Goal: Task Accomplishment & Management: Manage account settings

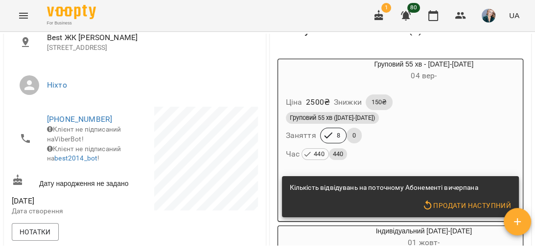
scroll to position [196, 0]
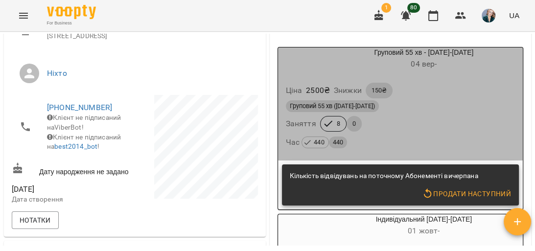
click at [435, 122] on div "Груповий 55 хв ([DATE]-[DATE]) Заняття 8 0 Час 440 440" at bounding box center [401, 124] width 234 height 53
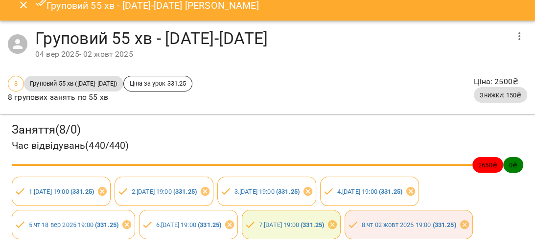
scroll to position [0, 0]
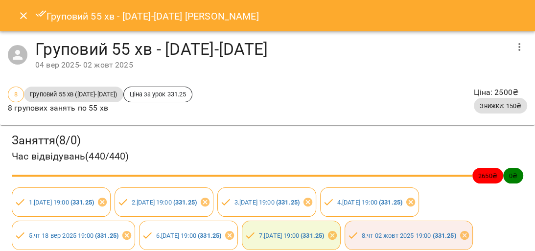
click at [22, 12] on icon "Close" at bounding box center [24, 16] width 12 height 12
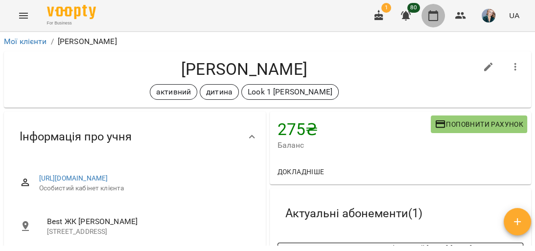
click at [431, 13] on icon "button" at bounding box center [433, 15] width 10 height 11
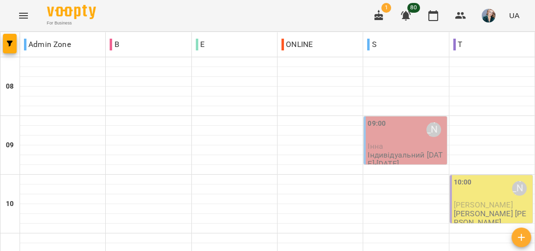
scroll to position [509, 0]
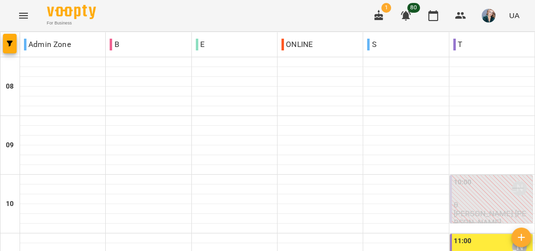
scroll to position [548, 0]
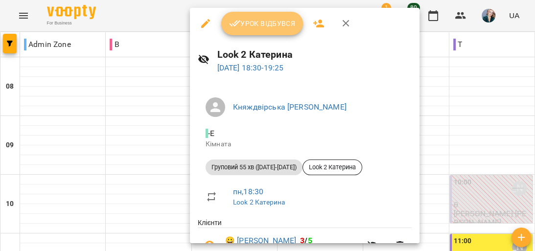
click at [270, 22] on span "Урок відбувся" at bounding box center [262, 24] width 67 height 12
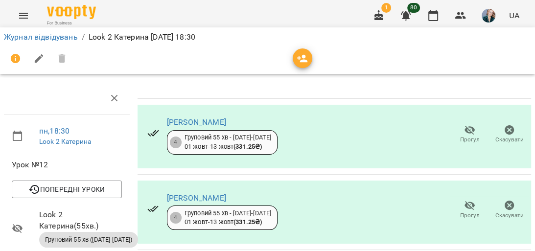
scroll to position [301, 0]
click at [434, 18] on icon "button" at bounding box center [433, 16] width 12 height 12
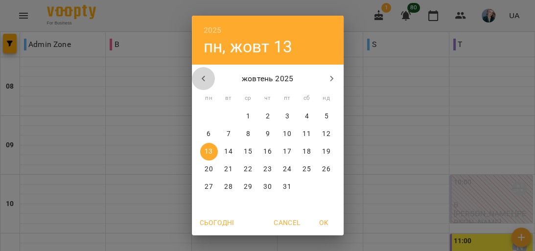
click at [204, 78] on icon "button" at bounding box center [204, 79] width 12 height 12
click at [205, 172] on p "22" at bounding box center [209, 170] width 8 height 10
type input "**********"
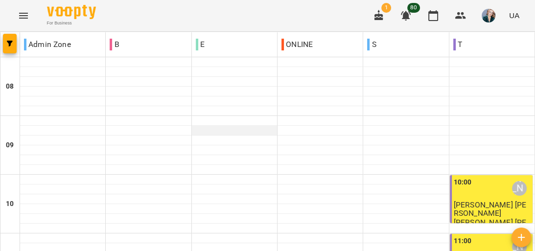
scroll to position [157, 0]
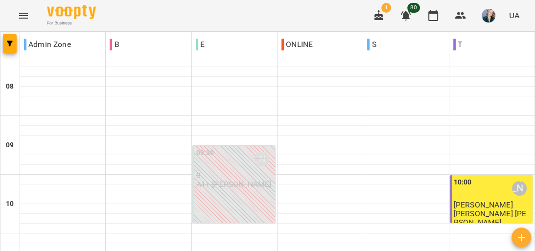
scroll to position [576, 0]
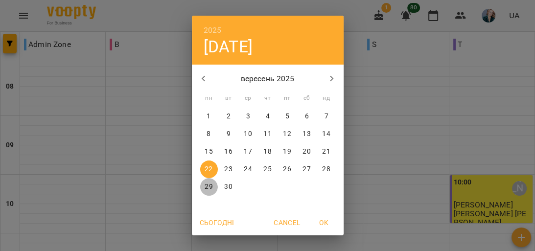
click at [205, 188] on p "29" at bounding box center [209, 187] width 8 height 10
type input "**********"
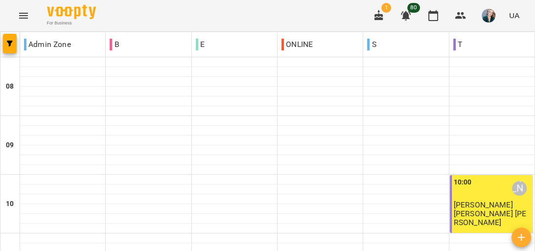
scroll to position [588, 0]
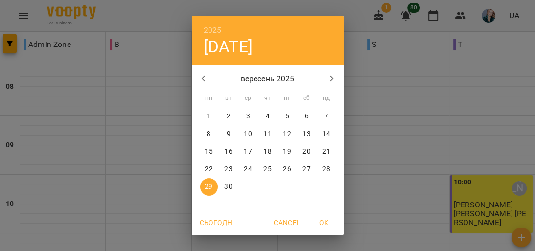
click at [334, 80] on icon "button" at bounding box center [332, 79] width 12 height 12
click at [209, 150] on p "13" at bounding box center [209, 152] width 8 height 10
type input "**********"
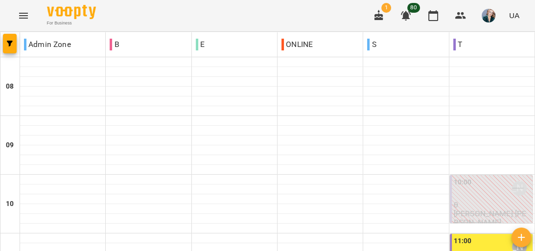
type input "**********"
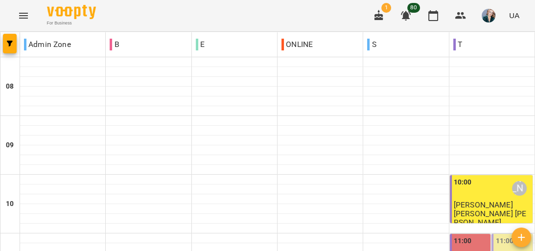
scroll to position [392, 0]
type input "**********"
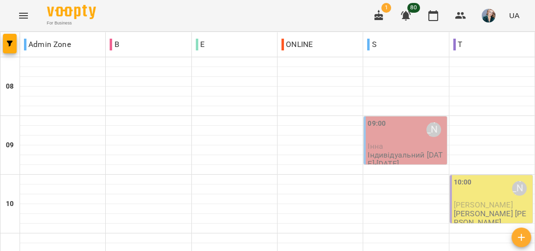
scroll to position [548, 0]
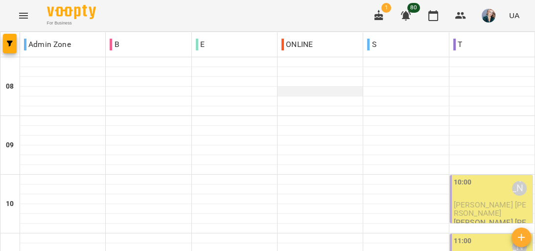
scroll to position [693, 0]
drag, startPoint x: 319, startPoint y: 195, endPoint x: 314, endPoint y: 185, distance: 11.4
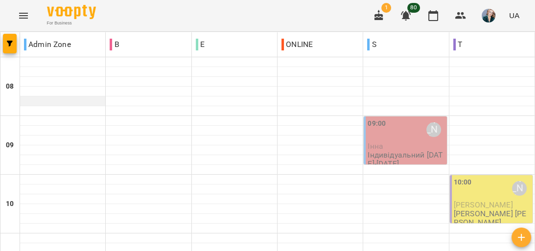
click at [63, 99] on div at bounding box center [62, 101] width 85 height 10
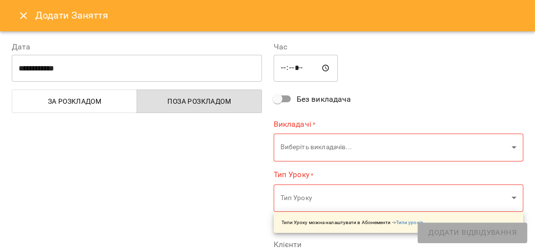
click at [16, 14] on button "Close" at bounding box center [24, 16] width 24 height 24
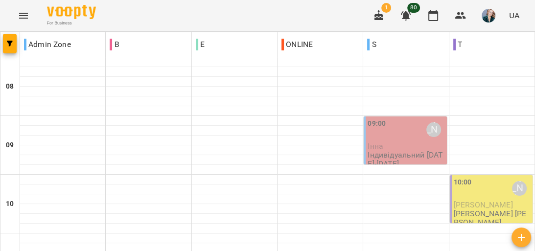
scroll to position [470, 0]
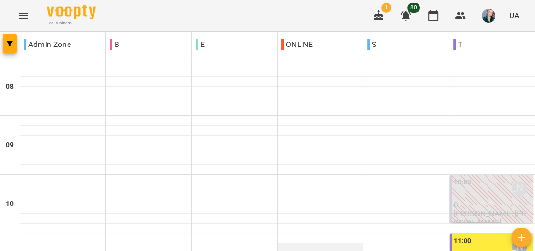
scroll to position [548, 0]
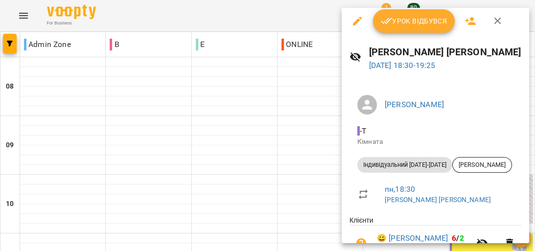
scroll to position [0, 0]
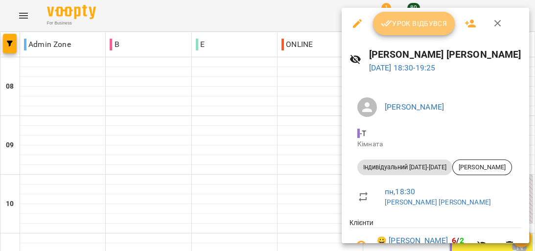
click at [421, 22] on span "Урок відбувся" at bounding box center [414, 24] width 67 height 12
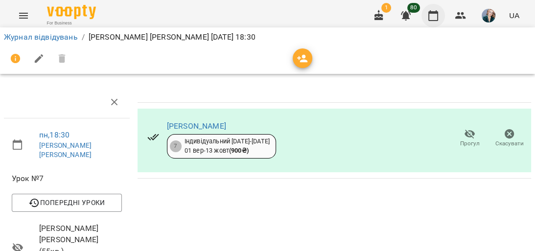
click at [436, 18] on icon "button" at bounding box center [433, 16] width 12 height 12
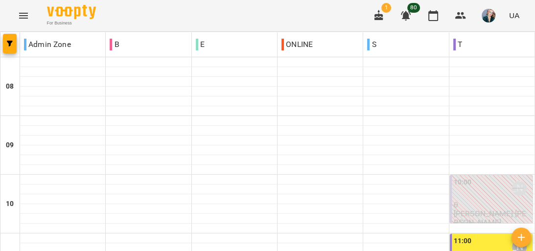
scroll to position [588, 0]
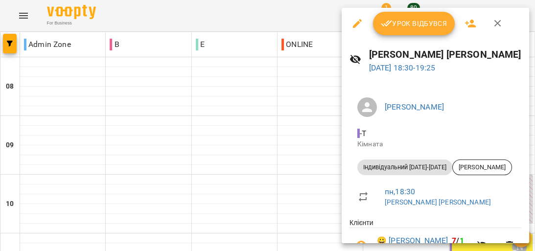
click at [427, 23] on span "Урок відбувся" at bounding box center [414, 24] width 67 height 12
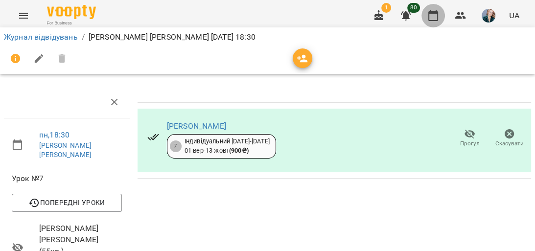
click at [439, 16] on icon "button" at bounding box center [433, 16] width 12 height 12
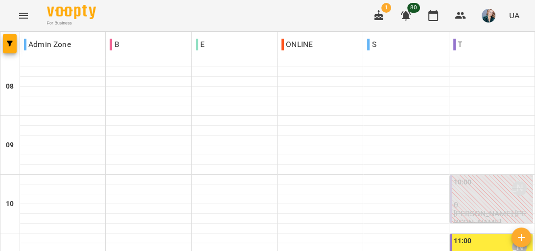
scroll to position [588, 0]
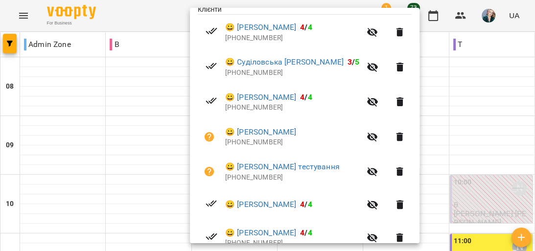
scroll to position [212, 0]
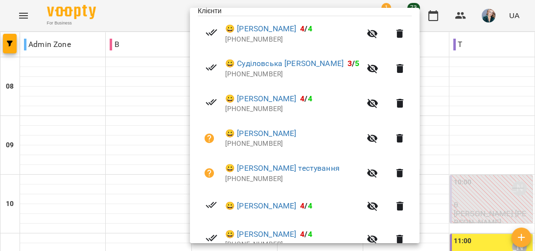
drag, startPoint x: 176, startPoint y: 225, endPoint x: 175, endPoint y: 220, distance: 5.5
click at [176, 225] on div at bounding box center [267, 125] width 535 height 251
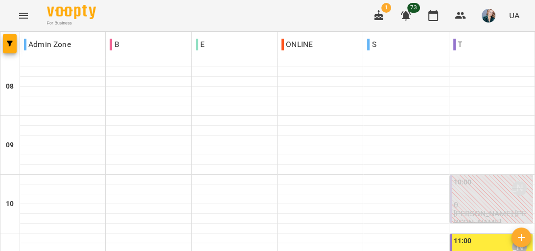
scroll to position [431, 0]
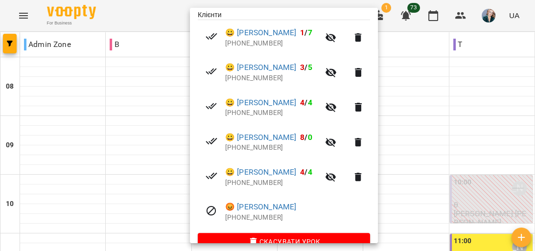
scroll to position [229, 0]
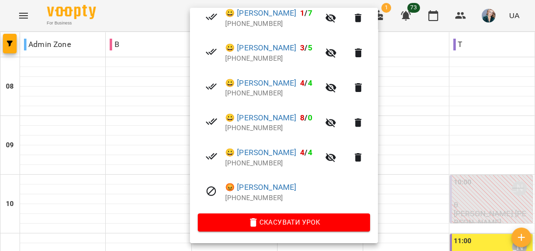
click at [155, 225] on div at bounding box center [267, 125] width 535 height 251
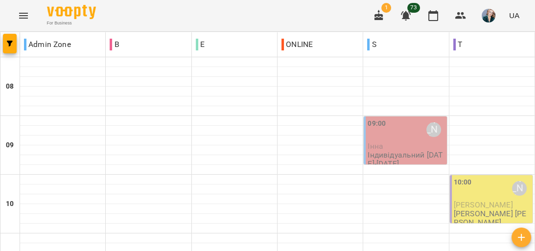
scroll to position [431, 0]
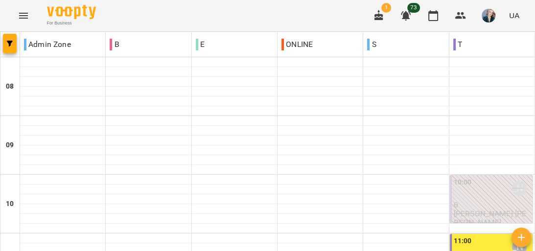
scroll to position [509, 0]
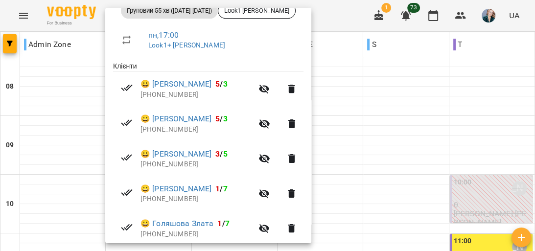
scroll to position [194, 0]
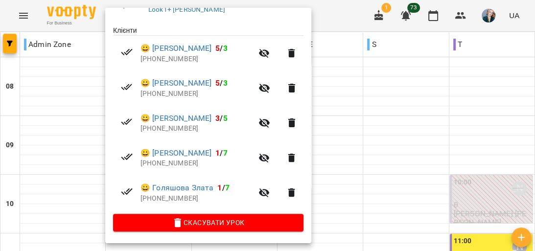
click at [89, 140] on div at bounding box center [267, 125] width 535 height 251
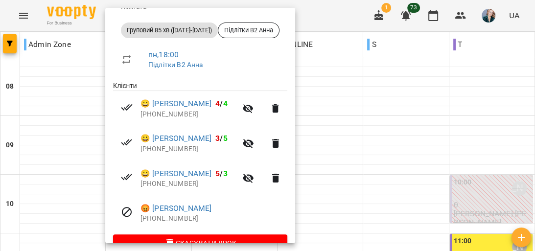
scroll to position [157, 0]
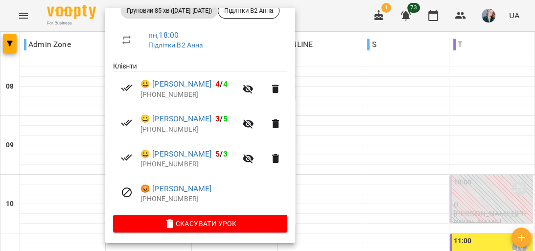
click at [80, 152] on div at bounding box center [267, 125] width 535 height 251
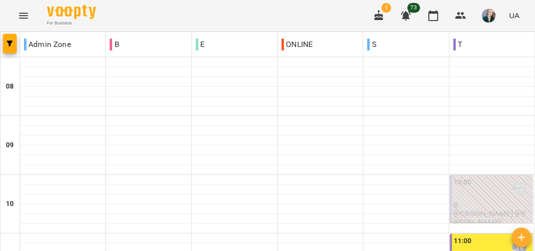
scroll to position [431, 0]
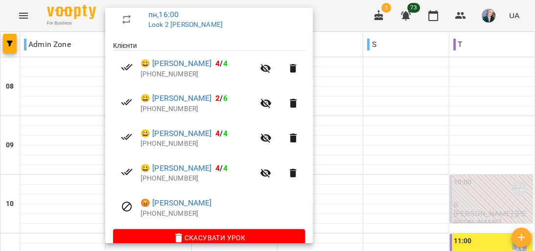
scroll to position [194, 0]
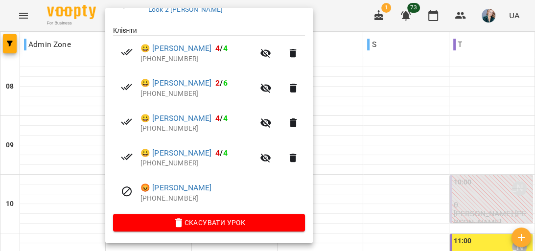
click at [74, 120] on div at bounding box center [267, 125] width 535 height 251
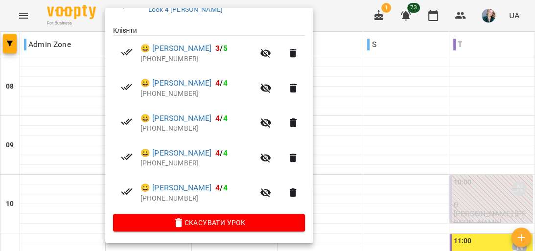
click at [74, 118] on div at bounding box center [267, 125] width 535 height 251
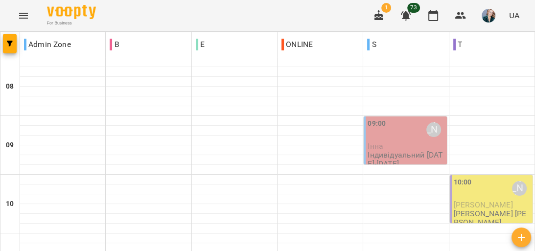
scroll to position [548, 0]
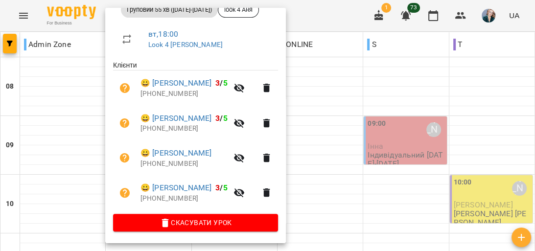
scroll to position [159, 0]
click at [78, 140] on div at bounding box center [267, 125] width 535 height 251
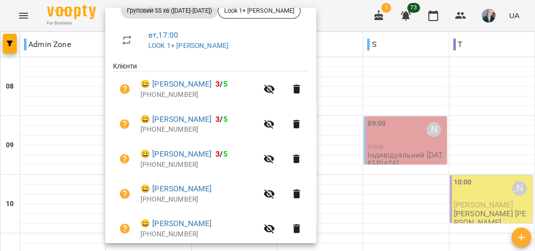
scroll to position [194, 0]
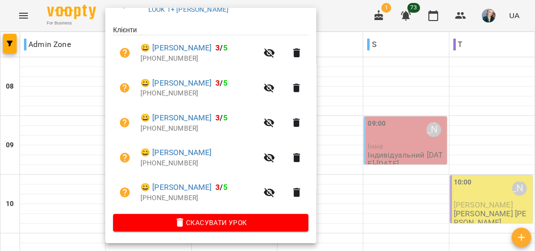
click at [90, 113] on div at bounding box center [267, 125] width 535 height 251
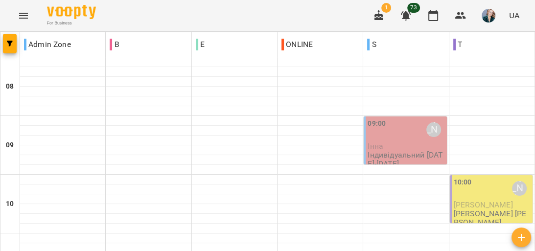
scroll to position [627, 0]
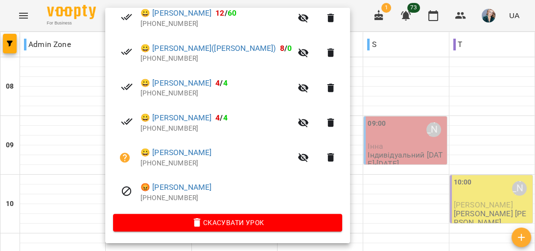
scroll to position [263, 0]
click at [79, 99] on div at bounding box center [267, 125] width 535 height 251
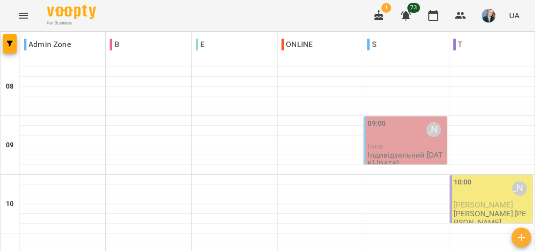
scroll to position [548, 0]
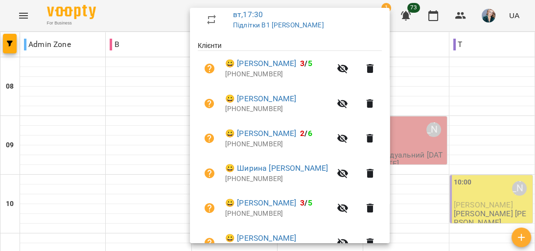
scroll to position [196, 0]
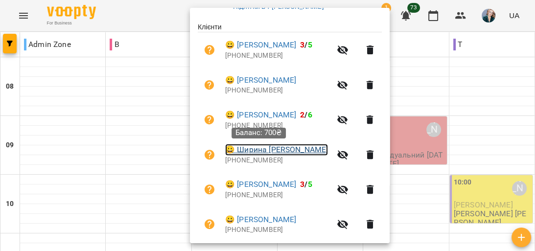
click at [264, 151] on link "😀 [PERSON_NAME]" at bounding box center [276, 150] width 103 height 12
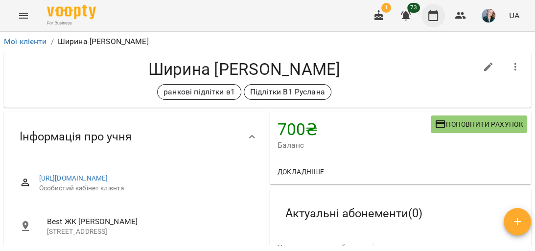
click at [430, 19] on icon "button" at bounding box center [433, 16] width 12 height 12
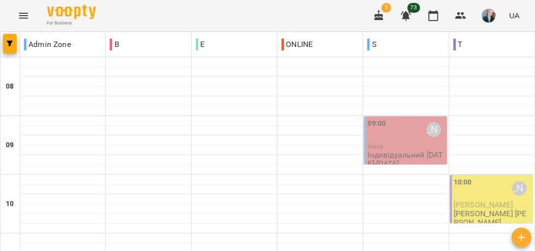
scroll to position [313, 0]
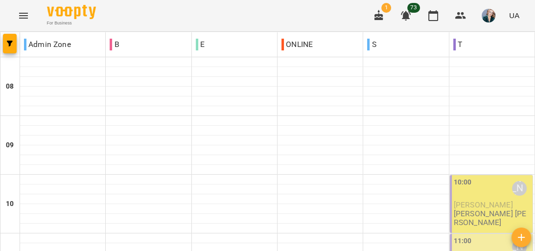
scroll to position [274, 0]
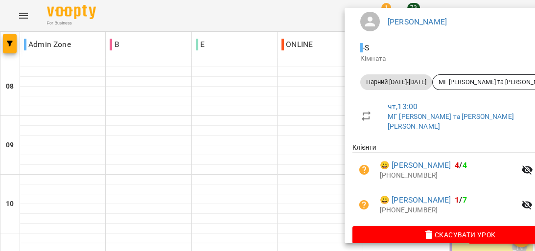
scroll to position [62, 0]
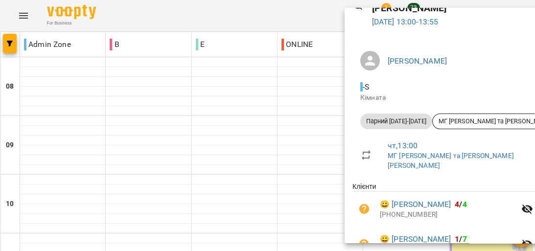
click at [295, 104] on div at bounding box center [267, 125] width 535 height 251
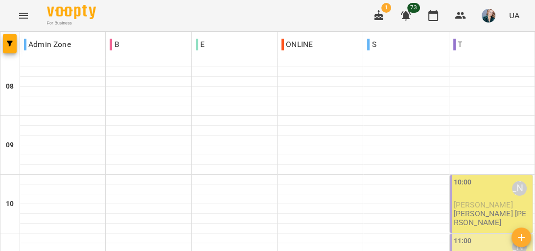
scroll to position [157, 0]
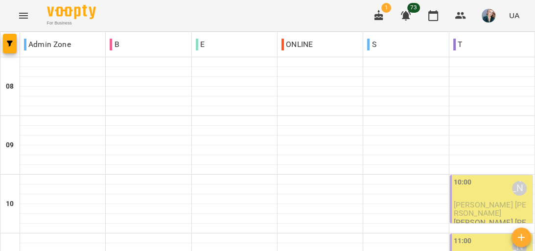
scroll to position [431, 0]
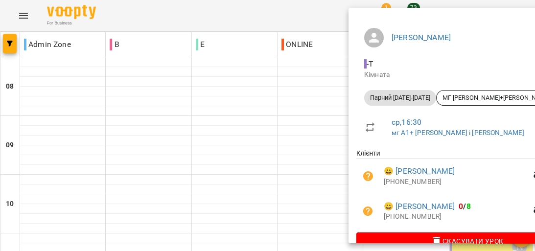
scroll to position [50, 0]
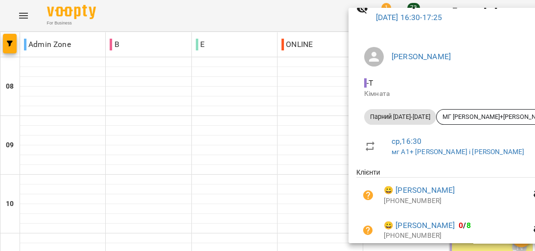
click at [333, 119] on div at bounding box center [267, 125] width 535 height 251
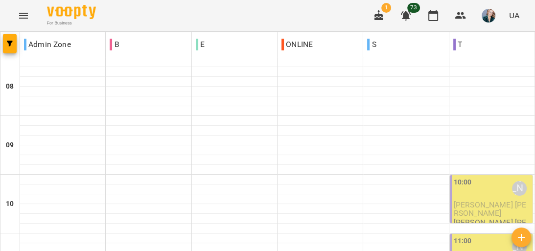
scroll to position [666, 0]
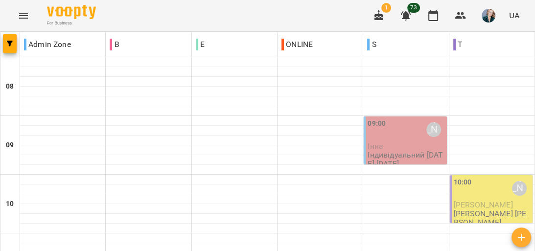
scroll to position [509, 0]
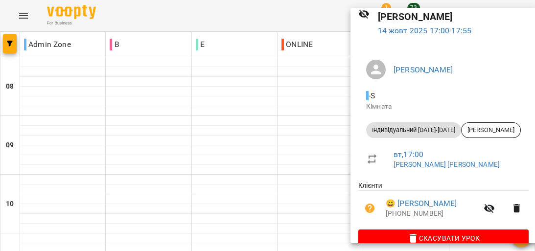
scroll to position [55, 0]
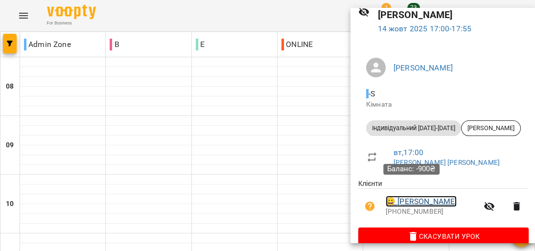
click at [411, 196] on link "😀 [PERSON_NAME]" at bounding box center [421, 202] width 71 height 12
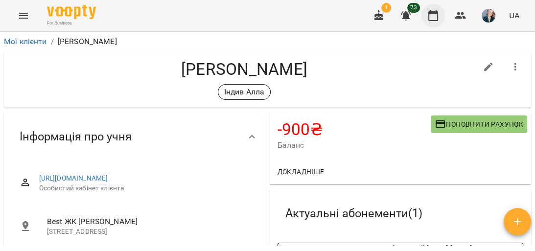
click at [434, 14] on icon "button" at bounding box center [433, 15] width 10 height 11
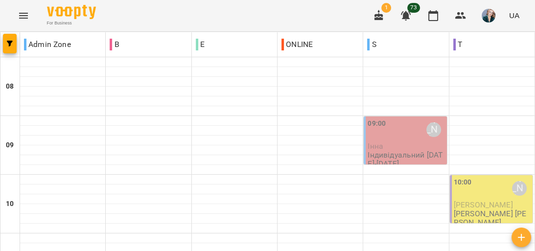
scroll to position [353, 0]
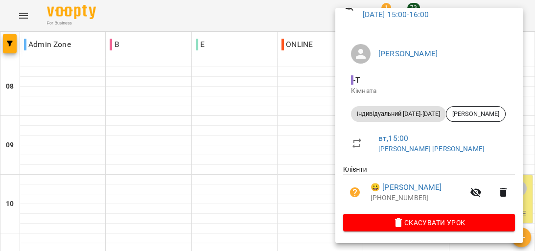
scroll to position [55, 0]
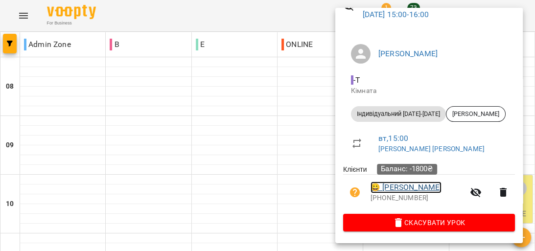
click at [419, 188] on link "😀 [PERSON_NAME]" at bounding box center [406, 188] width 71 height 12
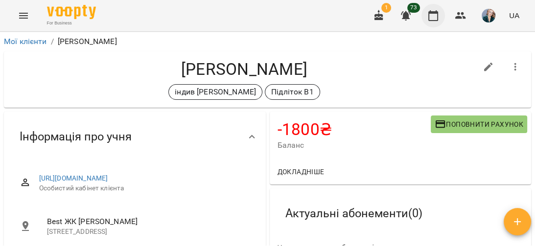
click at [436, 16] on icon "button" at bounding box center [433, 16] width 12 height 12
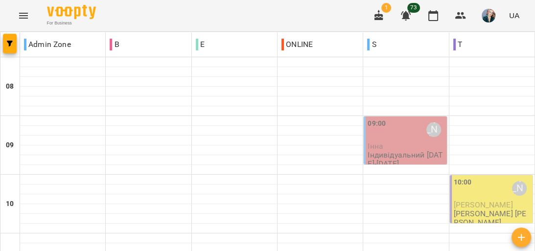
scroll to position [627, 0]
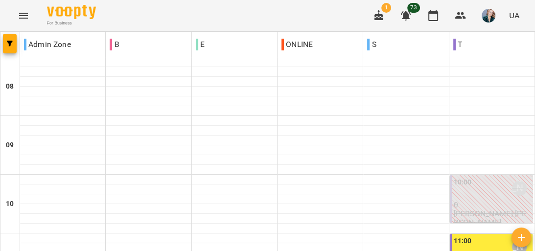
scroll to position [588, 0]
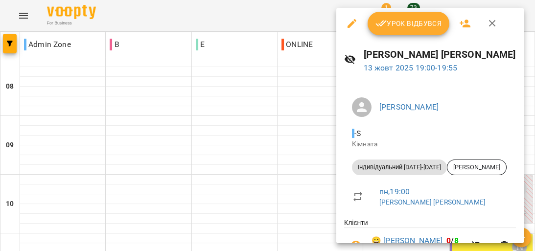
click at [408, 19] on span "Урок відбувся" at bounding box center [409, 24] width 67 height 12
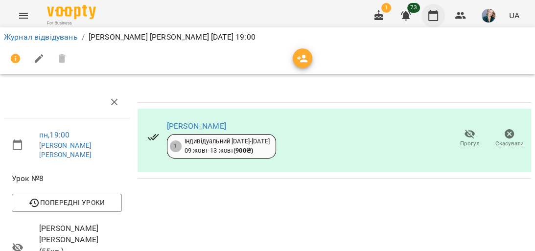
click at [438, 16] on icon "button" at bounding box center [433, 15] width 10 height 11
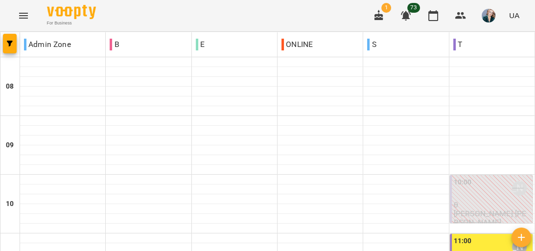
scroll to position [666, 0]
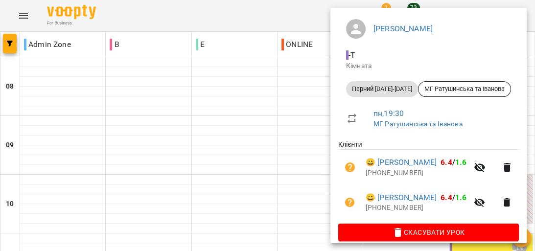
scroll to position [101, 0]
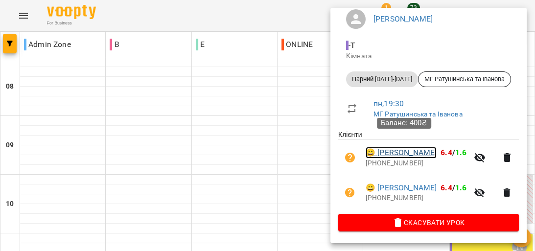
click at [411, 147] on link "😀 [PERSON_NAME]" at bounding box center [401, 153] width 71 height 12
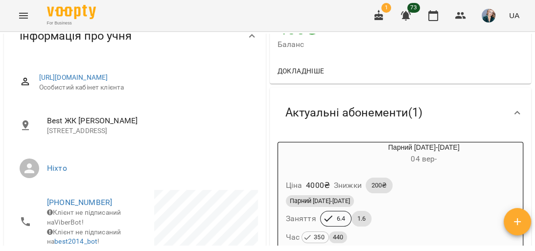
scroll to position [118, 0]
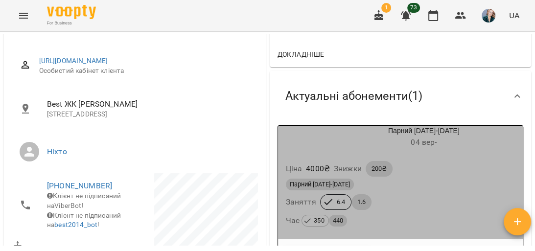
click at [444, 171] on div "Ціна 4000 ₴ Знижки 200₴" at bounding box center [401, 169] width 234 height 20
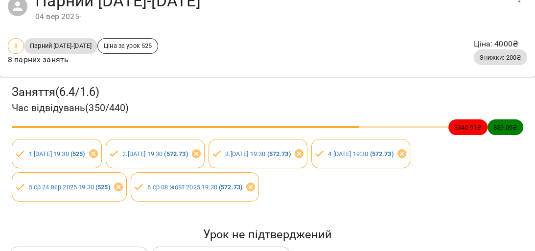
scroll to position [0, 0]
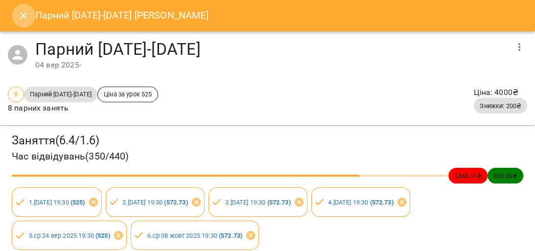
click at [21, 14] on icon "Close" at bounding box center [24, 16] width 12 height 12
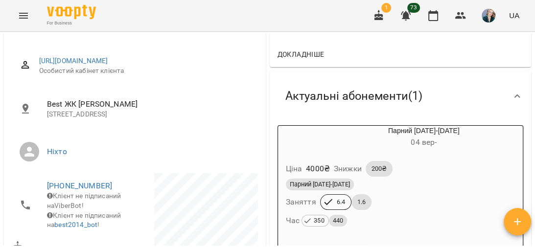
scroll to position [78, 0]
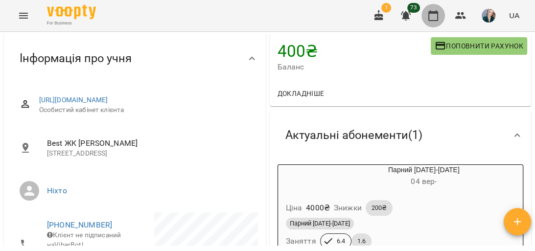
click at [431, 19] on icon "button" at bounding box center [433, 16] width 12 height 12
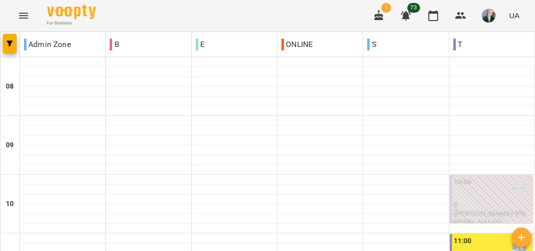
scroll to position [627, 0]
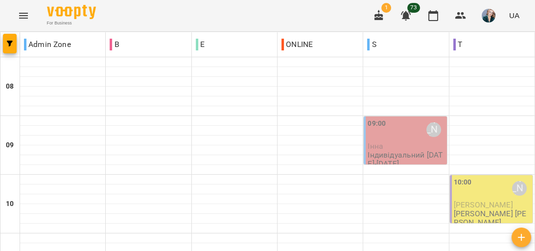
scroll to position [392, 0]
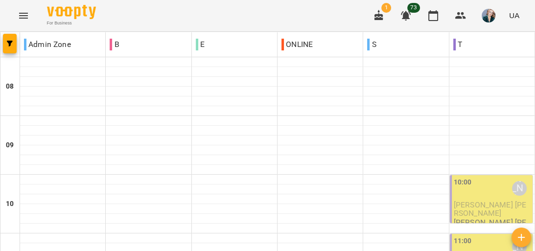
scroll to position [235, 0]
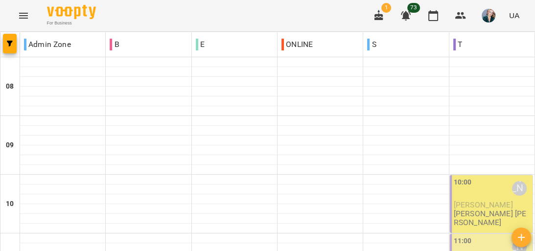
scroll to position [313, 0]
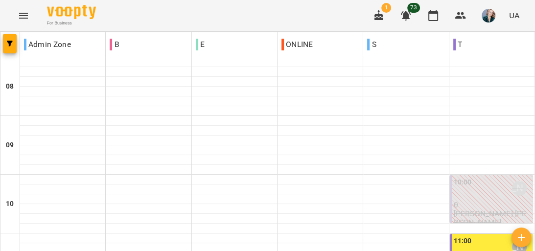
scroll to position [666, 0]
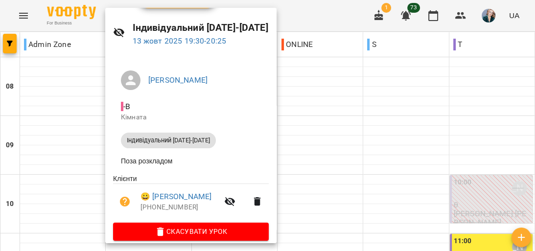
scroll to position [39, 0]
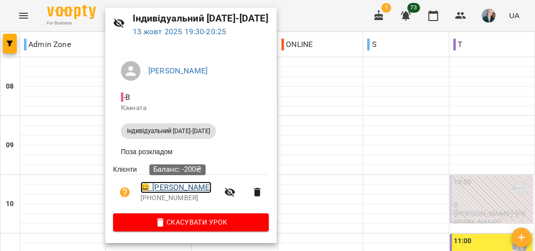
click at [182, 189] on link "😀 [PERSON_NAME]" at bounding box center [176, 188] width 71 height 12
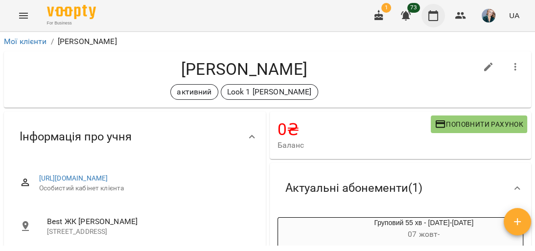
click at [436, 16] on icon "button" at bounding box center [433, 16] width 12 height 12
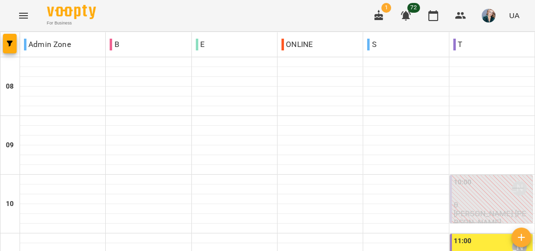
scroll to position [588, 0]
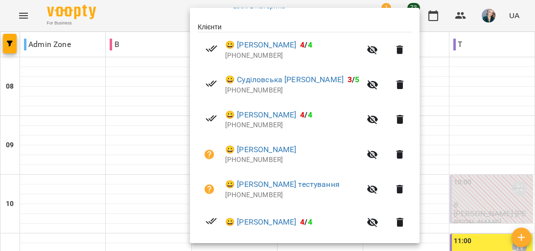
scroll to position [235, 0]
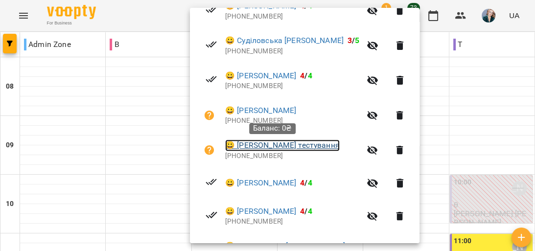
click at [275, 147] on link "😀 [PERSON_NAME] тестування" at bounding box center [282, 146] width 115 height 12
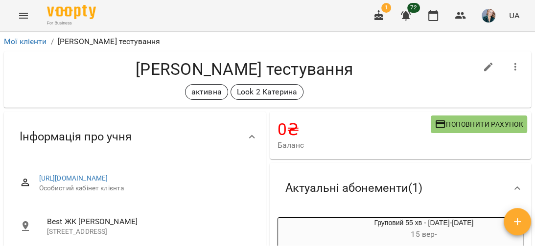
click at [333, 140] on span "Баланс" at bounding box center [354, 146] width 153 height 12
click at [453, 122] on span "Поповнити рахунок" at bounding box center [479, 124] width 89 height 12
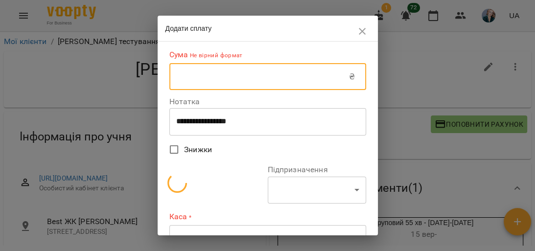
click at [240, 78] on input "text" at bounding box center [259, 76] width 180 height 27
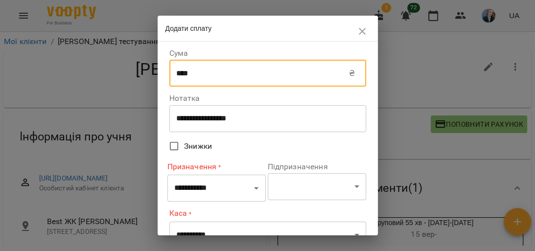
type input "****"
click at [253, 190] on select "**********" at bounding box center [216, 188] width 98 height 27
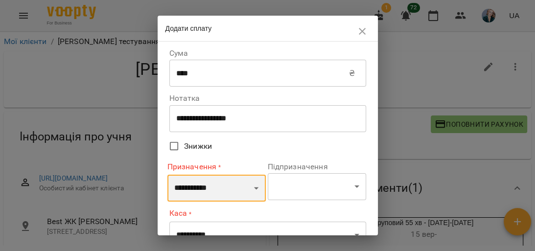
select select "*******"
click at [167, 175] on select "**********" at bounding box center [216, 188] width 98 height 27
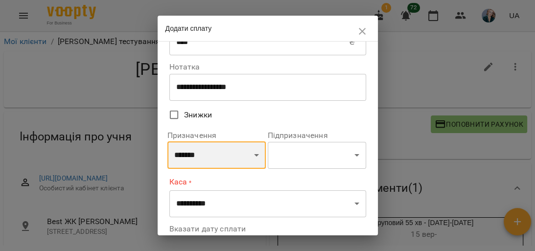
scroll to position [78, 0]
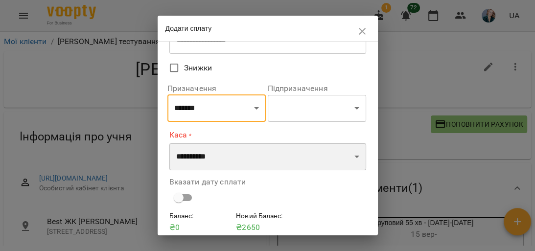
click at [351, 158] on select "**********" at bounding box center [267, 156] width 197 height 27
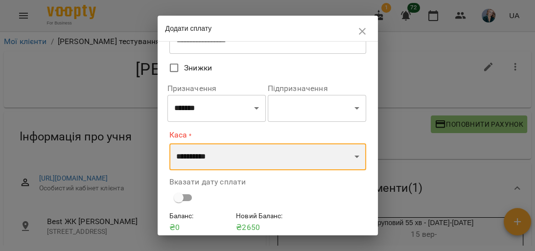
select select "**********"
click at [169, 143] on select "**********" at bounding box center [267, 156] width 197 height 27
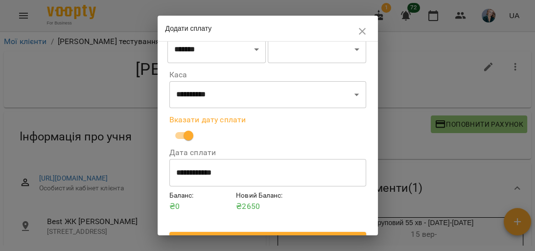
scroll to position [156, 0]
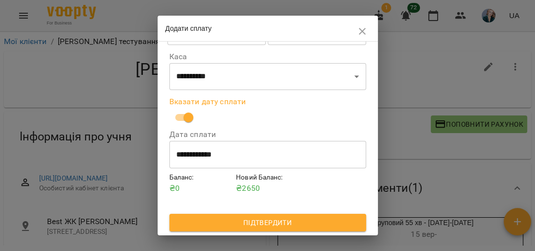
click at [292, 223] on span "Підтвердити" at bounding box center [267, 223] width 181 height 12
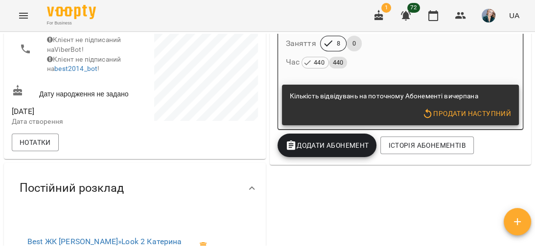
scroll to position [274, 0]
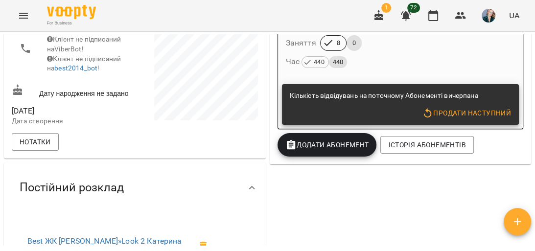
click at [447, 116] on span "Продати наступний" at bounding box center [466, 113] width 89 height 12
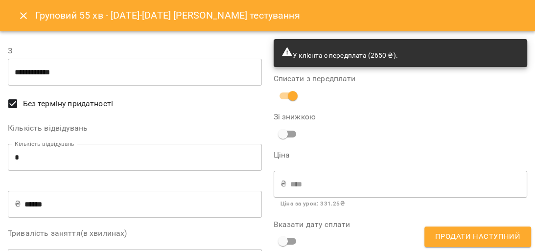
type input "**********"
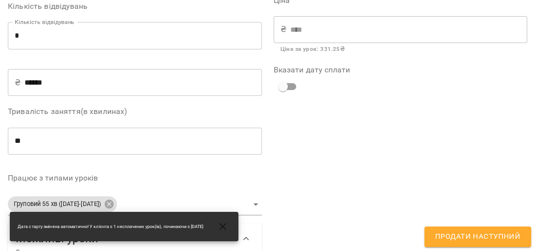
scroll to position [157, 0]
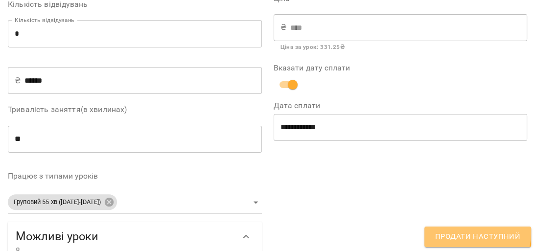
click at [465, 232] on span "Продати наступний" at bounding box center [477, 237] width 85 height 13
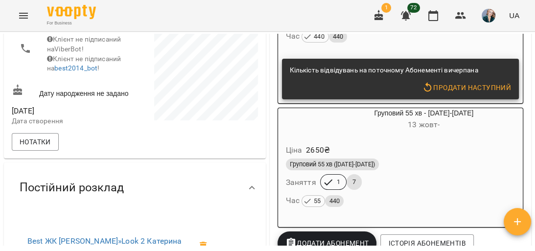
click at [428, 49] on div "Ціна 2650 ₴ Груповий 55 хв ([DATE]-[DATE]) Заняття 8 0 Час 440 440" at bounding box center [400, 13] width 245 height 84
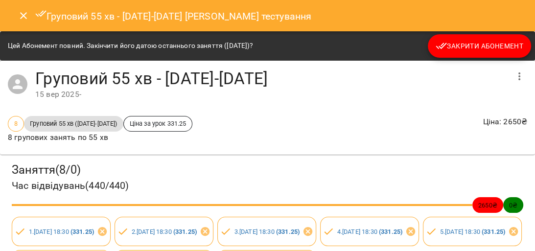
click at [454, 47] on span "Закрити Абонемент" at bounding box center [480, 46] width 88 height 12
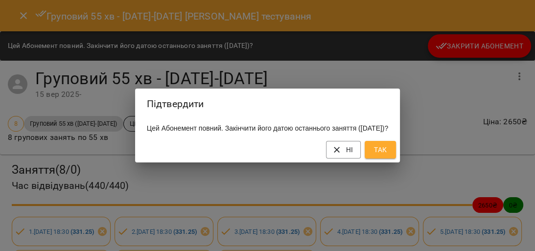
click at [388, 156] on span "Так" at bounding box center [381, 150] width 16 height 12
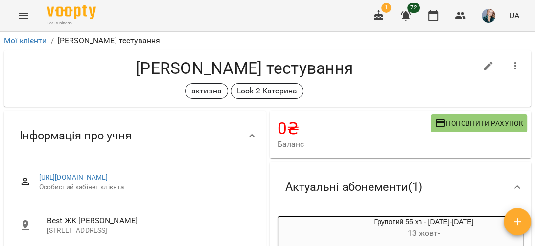
scroll to position [0, 0]
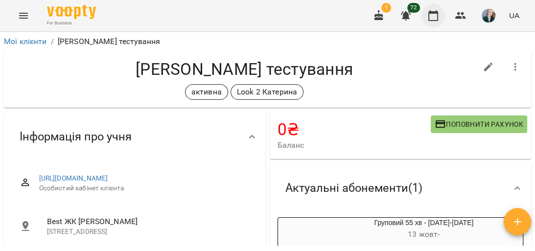
click at [431, 16] on icon "button" at bounding box center [433, 16] width 12 height 12
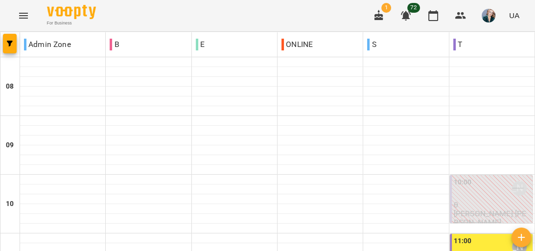
scroll to position [588, 0]
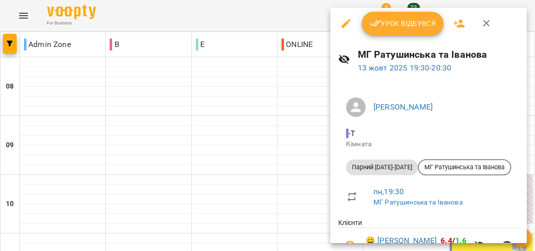
click at [403, 18] on span "Урок відбувся" at bounding box center [403, 24] width 67 height 12
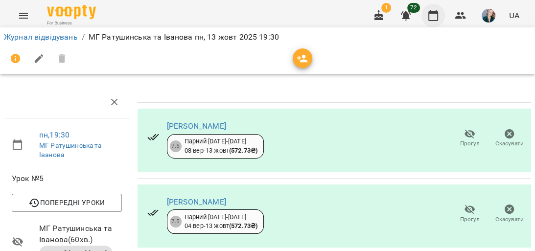
click at [432, 17] on icon "button" at bounding box center [433, 16] width 12 height 12
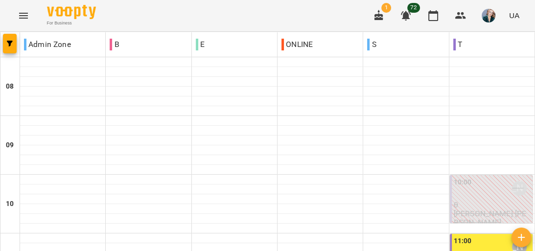
scroll to position [627, 0]
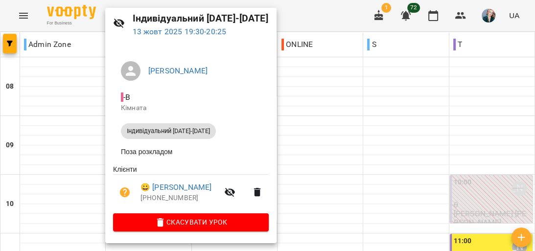
scroll to position [0, 0]
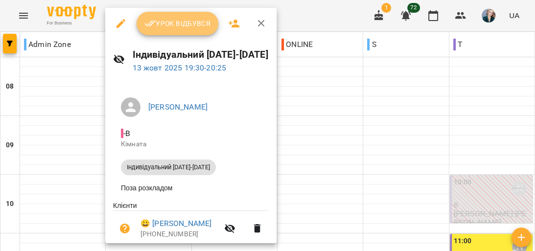
click at [180, 23] on span "Урок відбувся" at bounding box center [177, 24] width 67 height 12
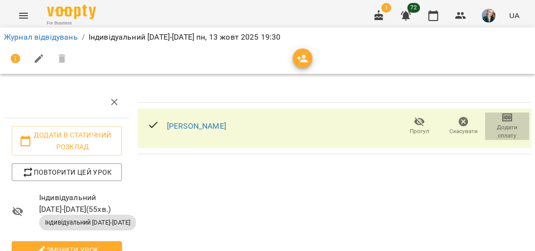
click at [499, 127] on span "Додати сплату" at bounding box center [507, 131] width 32 height 17
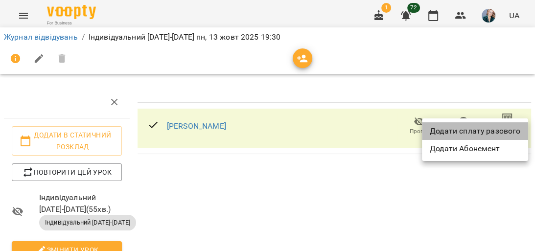
click at [496, 131] on li "Додати сплату разового" at bounding box center [475, 131] width 106 height 18
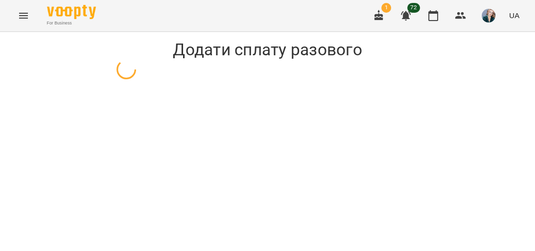
select select "**********"
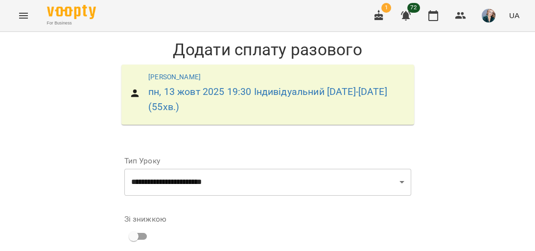
scroll to position [78, 0]
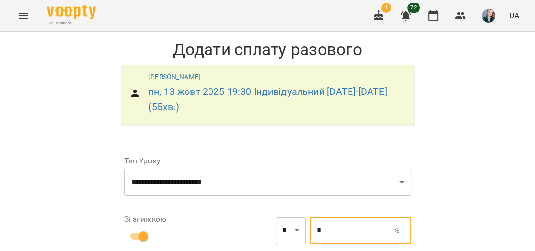
click at [360, 217] on input "*" at bounding box center [352, 230] width 84 height 27
type input "***"
type input "*"
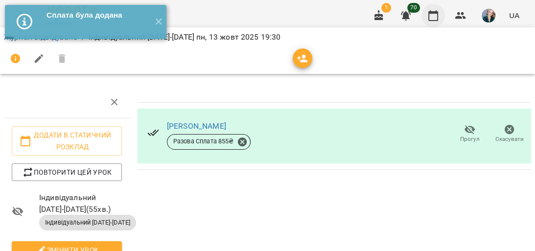
click at [432, 15] on icon "button" at bounding box center [433, 16] width 12 height 12
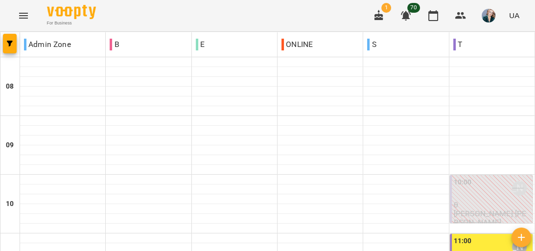
scroll to position [666, 0]
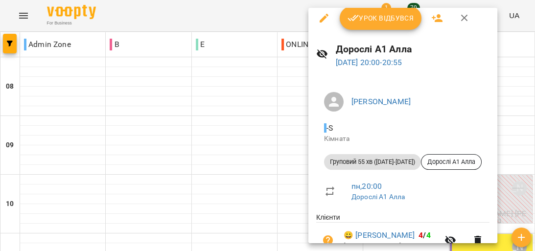
scroll to position [0, 0]
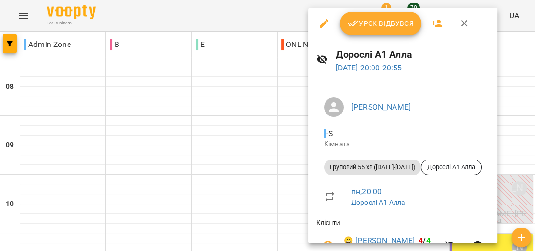
click at [378, 23] on span "Урок відбувся" at bounding box center [381, 24] width 67 height 12
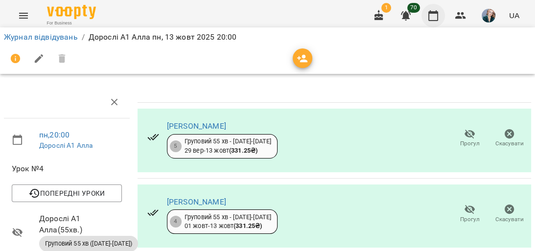
click at [432, 16] on icon "button" at bounding box center [433, 16] width 12 height 12
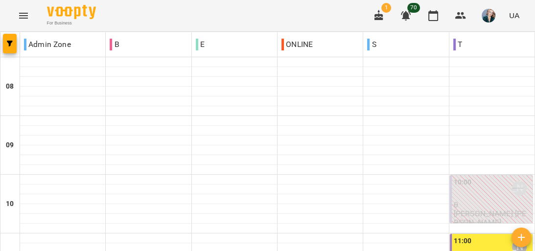
scroll to position [548, 0]
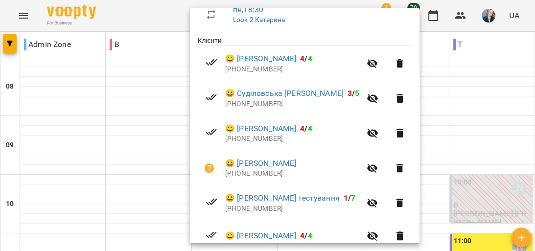
scroll to position [196, 0]
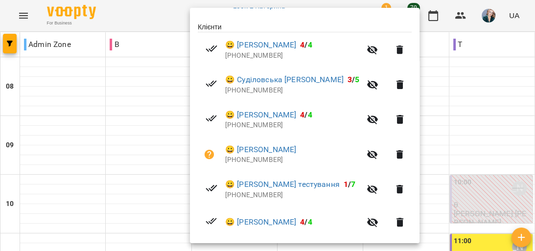
click at [378, 157] on icon "button" at bounding box center [372, 154] width 11 height 9
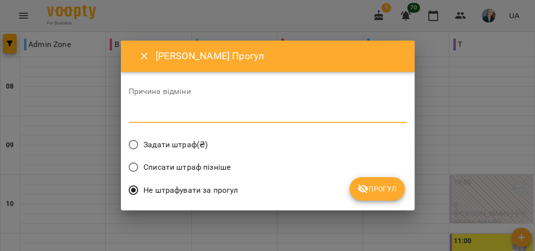
click at [294, 114] on textarea at bounding box center [268, 114] width 278 height 9
type textarea "********"
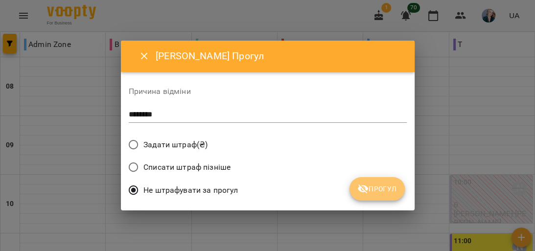
click at [372, 188] on span "Прогул" at bounding box center [377, 189] width 40 height 12
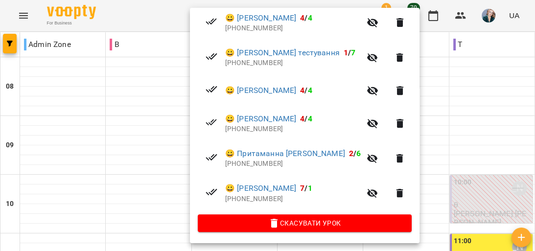
scroll to position [295, 0]
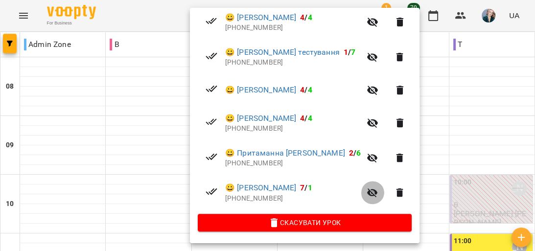
click at [378, 190] on icon "button" at bounding box center [373, 193] width 12 height 12
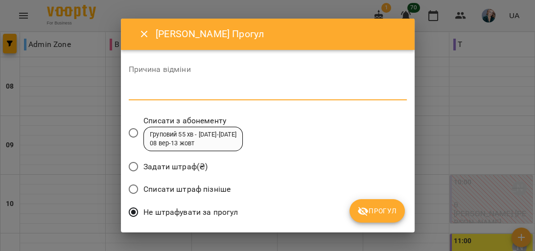
click at [190, 90] on textarea at bounding box center [268, 92] width 278 height 9
type textarea "*********"
click at [372, 211] on span "Прогул" at bounding box center [377, 211] width 40 height 12
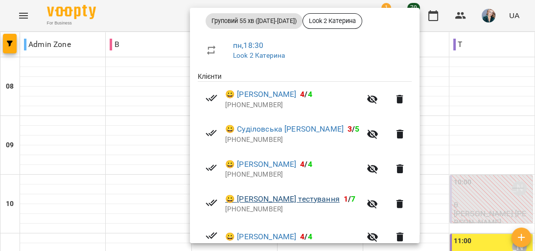
scroll to position [142, 0]
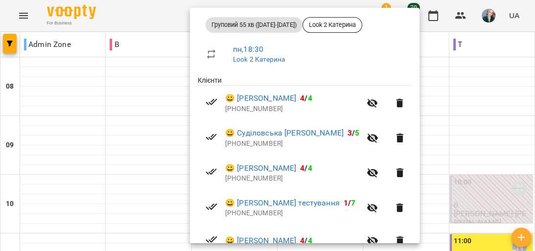
click at [69, 132] on div at bounding box center [267, 125] width 535 height 251
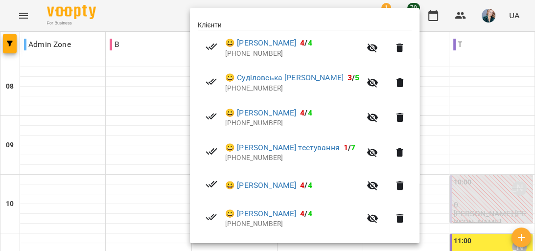
scroll to position [235, 0]
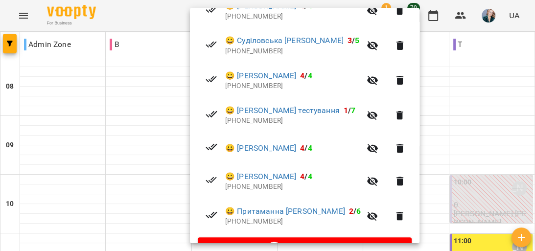
click at [367, 150] on icon "button" at bounding box center [372, 148] width 11 height 9
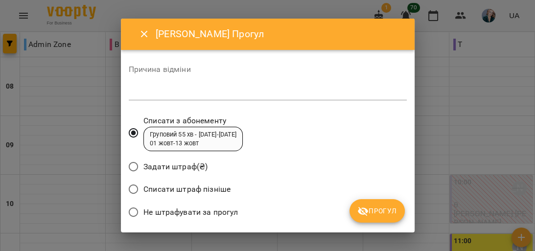
click at [260, 92] on textarea at bounding box center [268, 92] width 278 height 9
type textarea "********"
click at [368, 212] on icon "submit" at bounding box center [363, 211] width 11 height 9
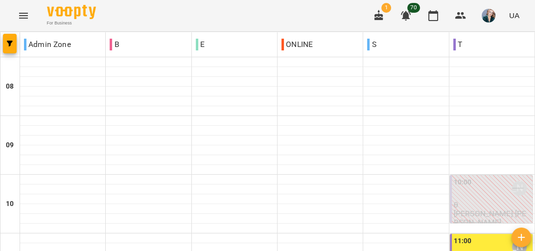
scroll to position [431, 0]
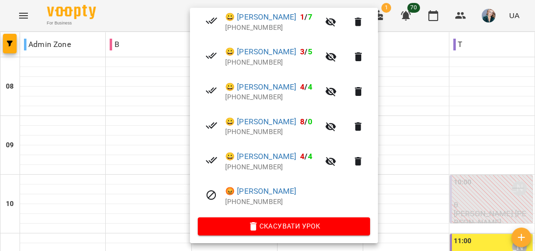
scroll to position [229, 0]
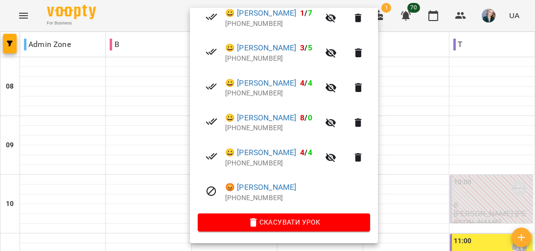
click at [147, 202] on div at bounding box center [267, 125] width 535 height 251
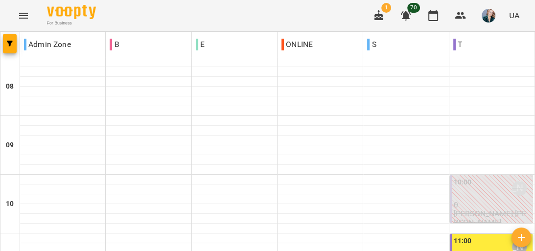
scroll to position [353, 0]
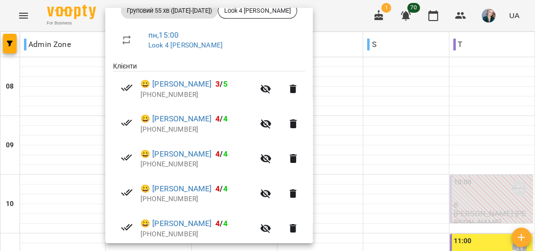
scroll to position [194, 0]
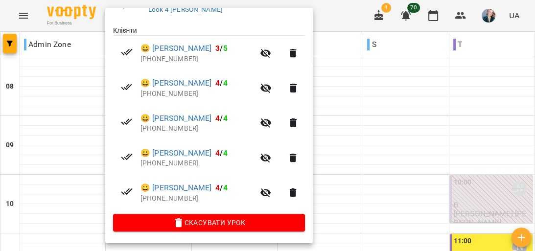
click at [80, 229] on div at bounding box center [267, 125] width 535 height 251
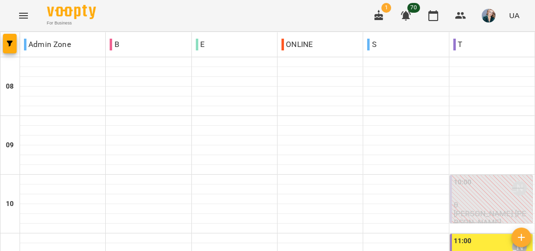
scroll to position [392, 0]
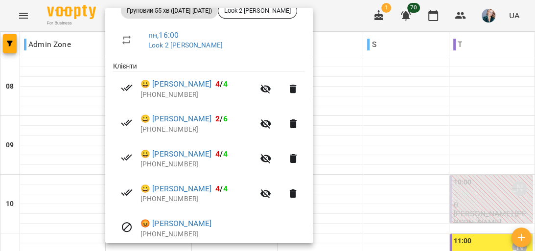
scroll to position [194, 0]
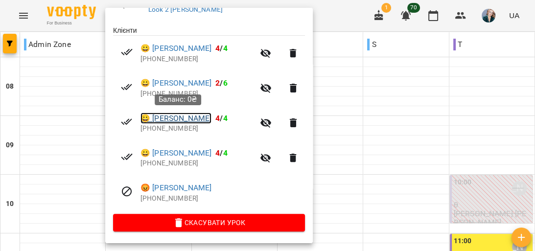
click at [181, 116] on link "😀 [PERSON_NAME]" at bounding box center [176, 119] width 71 height 12
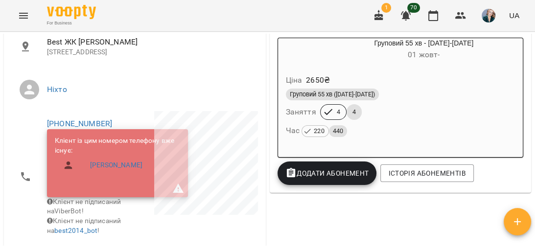
scroll to position [196, 0]
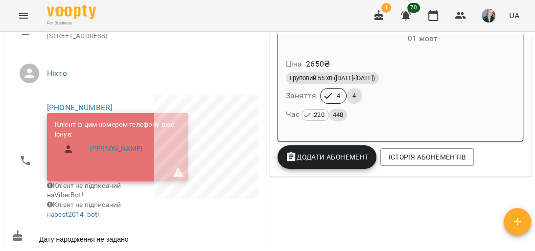
click at [392, 98] on div "Груповий 55 хв ([DATE]-[DATE]) Заняття 4 4 Час 220 440" at bounding box center [401, 97] width 234 height 53
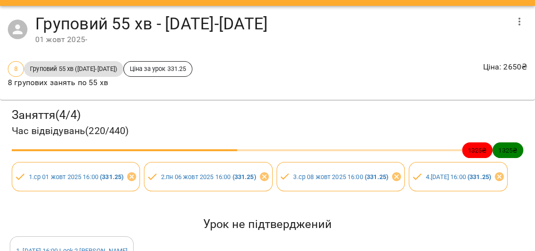
scroll to position [39, 0]
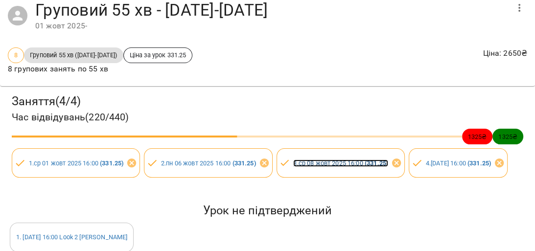
click at [316, 166] on link "3 . [DATE] 16:00 ( 331.25 )" at bounding box center [340, 163] width 95 height 7
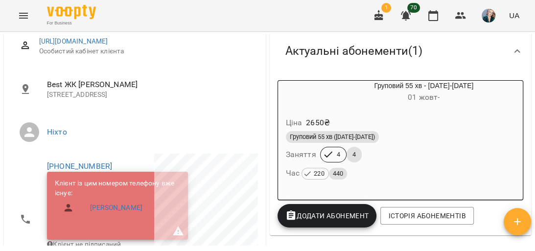
scroll to position [157, 0]
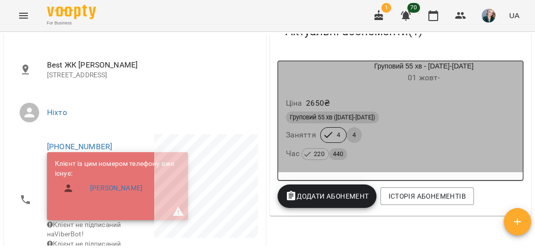
click at [400, 131] on div "Груповий 55 хв ([DATE]-[DATE]) Заняття 4 4 Час 220 440" at bounding box center [401, 136] width 234 height 53
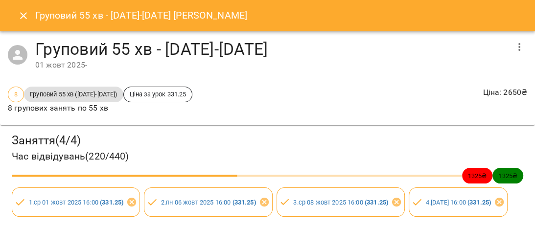
scroll to position [17, 0]
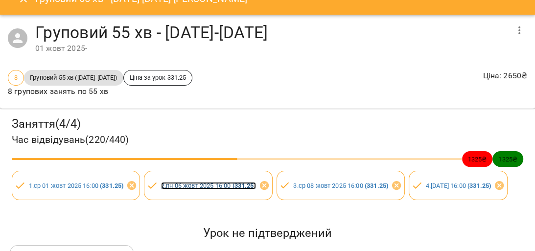
click at [189, 188] on link "2 . [DATE] 16:00 ( 331.25 )" at bounding box center [208, 185] width 95 height 7
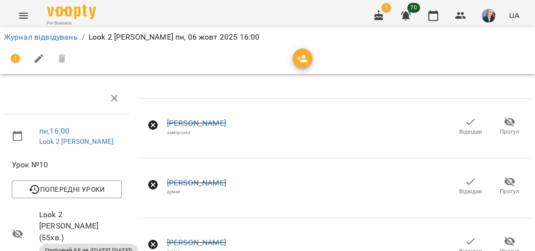
scroll to position [78, 0]
click at [435, 16] on icon "button" at bounding box center [433, 16] width 12 height 12
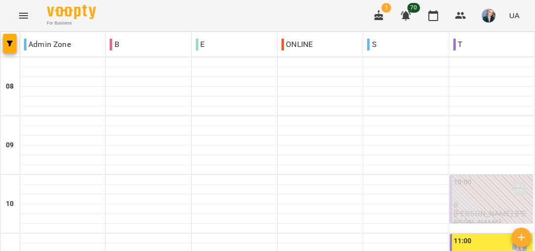
scroll to position [470, 0]
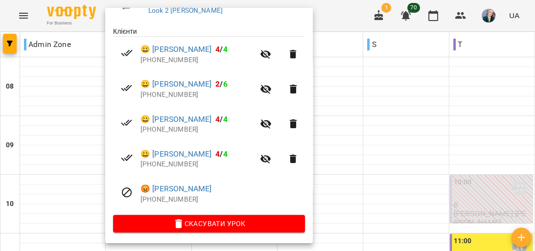
scroll to position [194, 0]
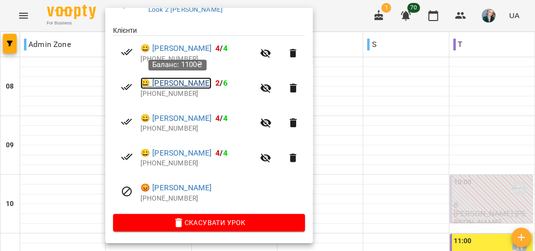
click at [170, 84] on link "😀 [PERSON_NAME]" at bounding box center [176, 83] width 71 height 12
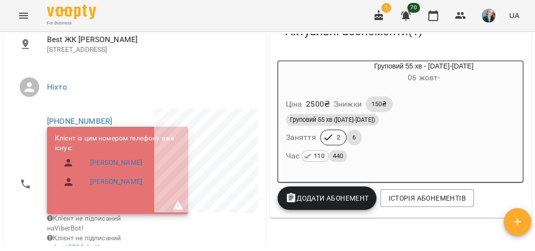
scroll to position [196, 0]
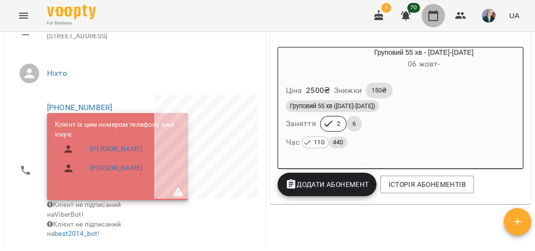
click at [433, 18] on icon "button" at bounding box center [433, 16] width 12 height 12
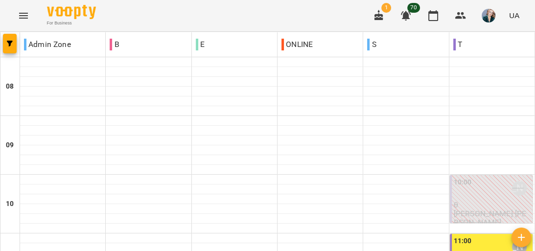
scroll to position [548, 0]
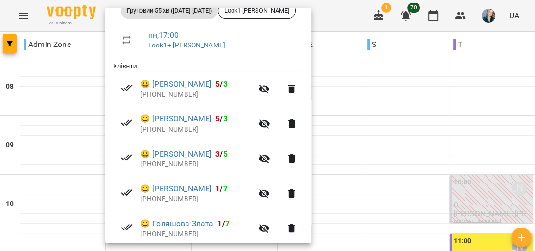
scroll to position [194, 0]
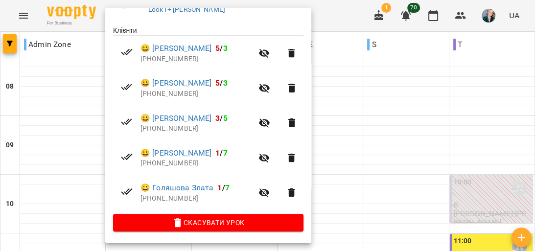
click at [259, 122] on icon "button" at bounding box center [265, 123] width 12 height 12
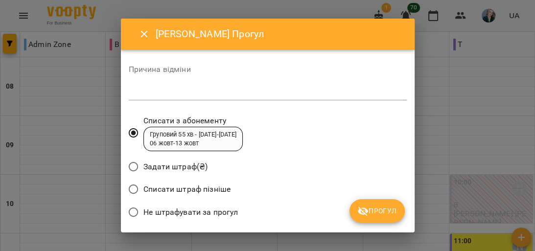
click at [245, 90] on textarea at bounding box center [268, 92] width 278 height 9
type textarea "********"
click at [383, 210] on span "Прогул" at bounding box center [377, 211] width 40 height 12
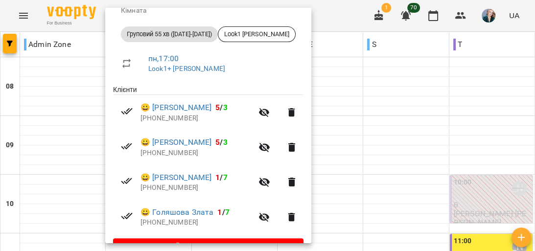
scroll to position [119, 0]
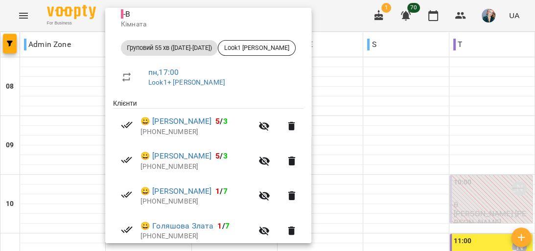
click at [71, 119] on div at bounding box center [267, 125] width 535 height 251
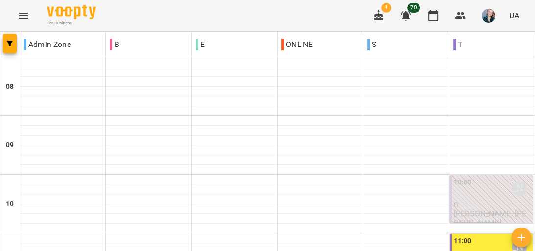
scroll to position [509, 0]
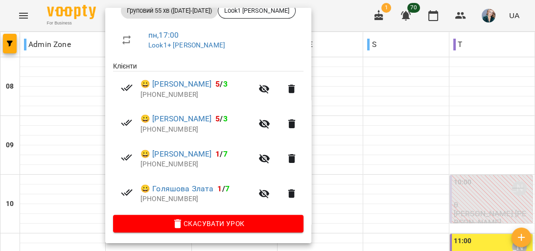
scroll to position [159, 0]
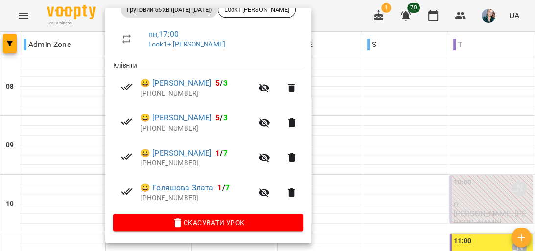
click at [94, 140] on div at bounding box center [267, 125] width 535 height 251
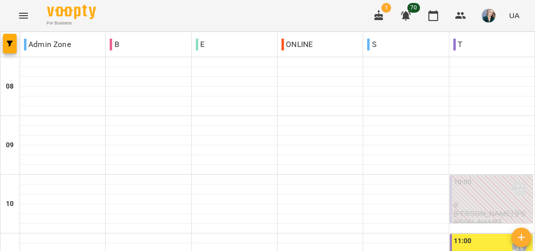
scroll to position [548, 0]
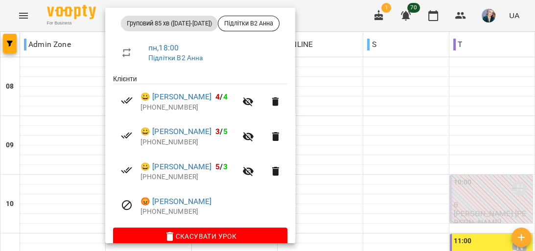
scroll to position [157, 0]
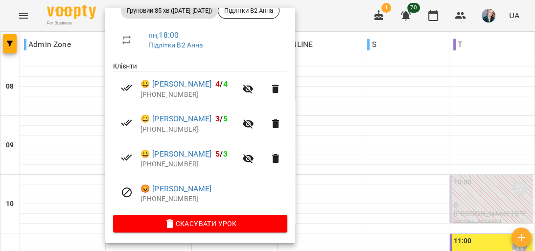
click at [76, 126] on div at bounding box center [267, 125] width 535 height 251
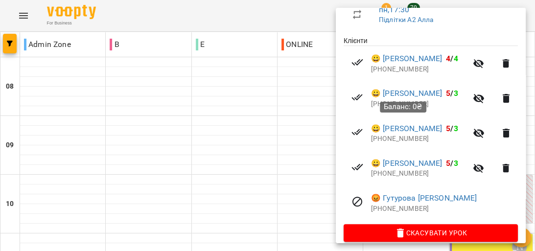
scroll to position [196, 0]
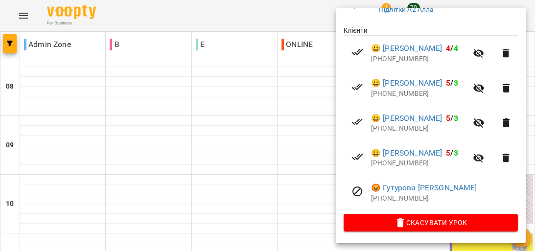
click at [307, 123] on div at bounding box center [267, 125] width 535 height 251
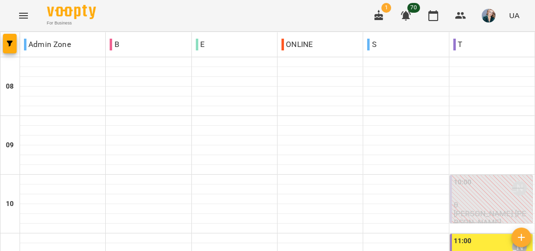
scroll to position [693, 0]
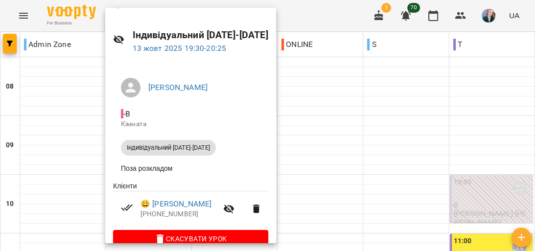
scroll to position [39, 0]
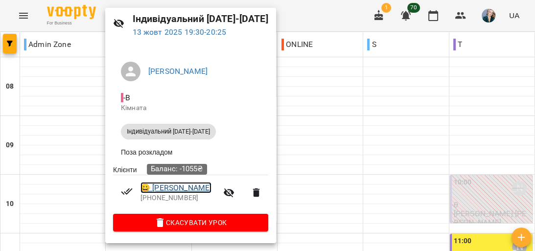
click at [185, 188] on link "😀 [PERSON_NAME]" at bounding box center [176, 188] width 71 height 12
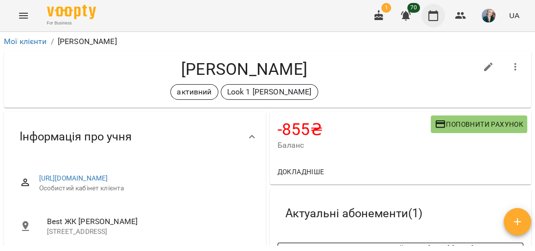
click at [433, 20] on icon "button" at bounding box center [433, 15] width 10 height 11
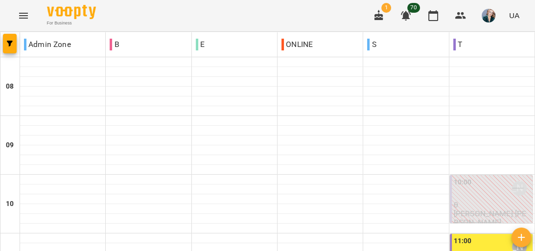
scroll to position [666, 0]
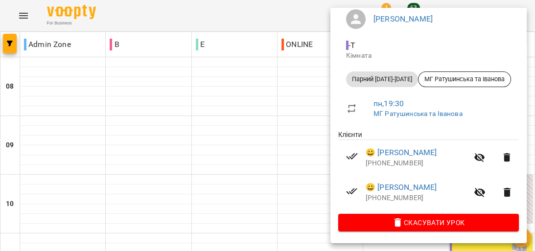
scroll to position [89, 0]
click at [243, 126] on div at bounding box center [267, 125] width 535 height 251
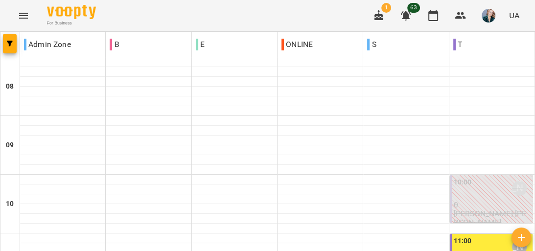
scroll to position [627, 0]
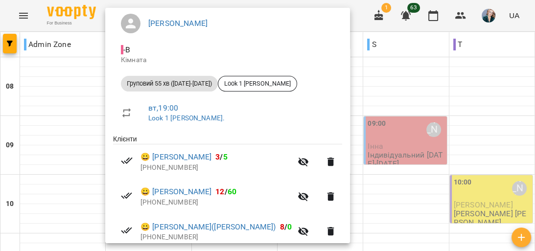
scroll to position [28, 0]
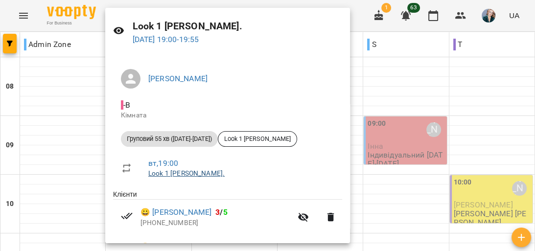
click at [176, 175] on link "Look 1 [PERSON_NAME]." at bounding box center [186, 173] width 76 height 8
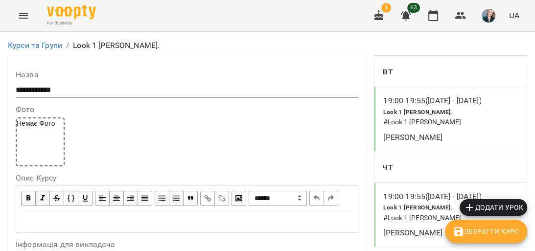
scroll to position [979, 0]
click at [433, 15] on icon "button" at bounding box center [433, 16] width 12 height 12
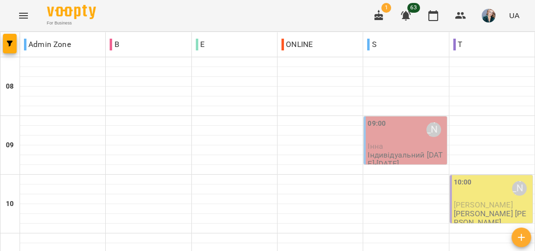
scroll to position [576, 0]
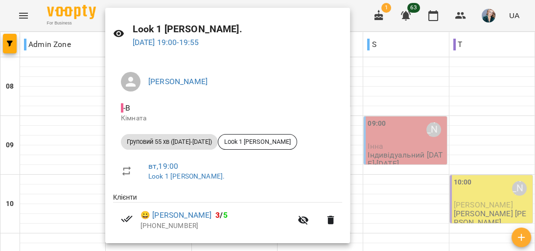
scroll to position [39, 0]
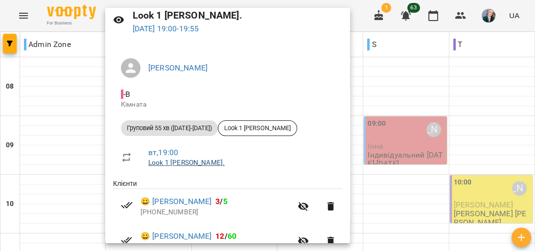
click at [180, 165] on link "Look 1 [PERSON_NAME]." at bounding box center [186, 163] width 76 height 8
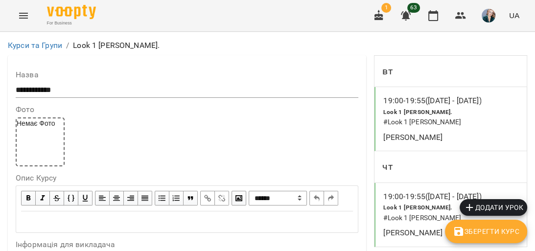
scroll to position [979, 0]
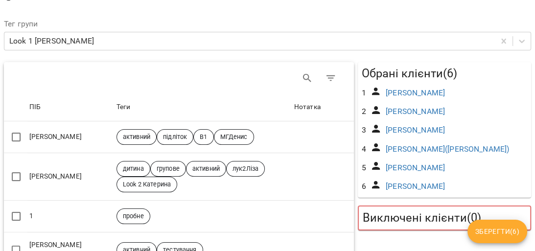
scroll to position [78, 0]
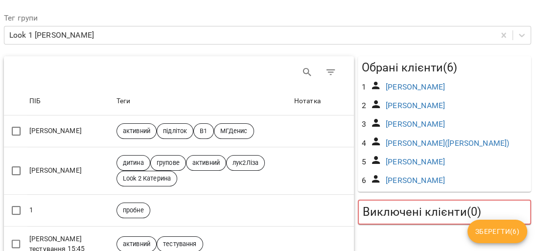
click at [370, 86] on icon at bounding box center [376, 86] width 12 height 12
click at [392, 85] on link "[PERSON_NAME]" at bounding box center [415, 86] width 59 height 9
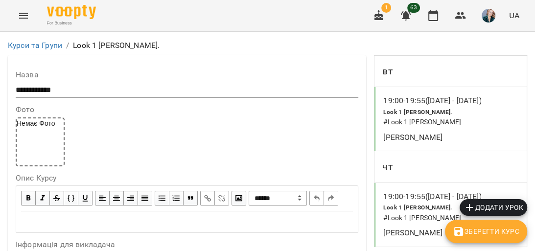
scroll to position [509, 0]
click at [432, 16] on icon "button" at bounding box center [433, 16] width 12 height 12
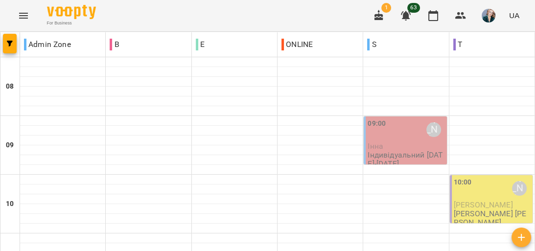
drag, startPoint x: 23, startPoint y: 201, endPoint x: 135, endPoint y: 144, distance: 125.5
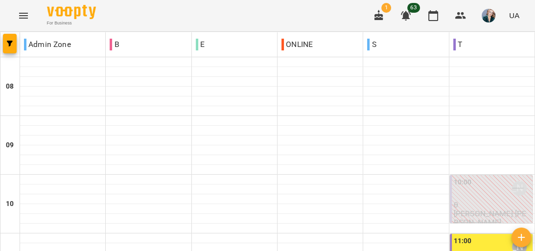
scroll to position [666, 0]
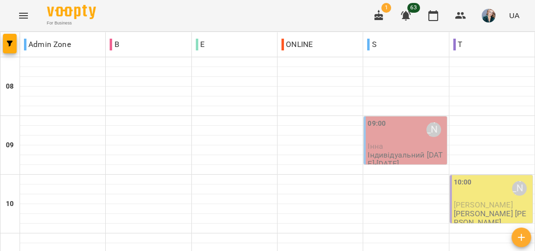
scroll to position [693, 0]
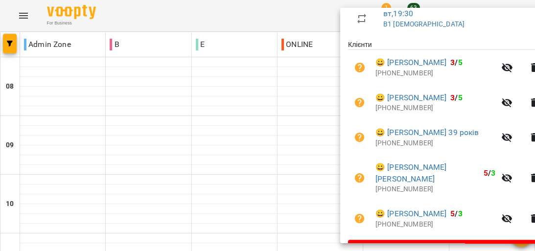
scroll to position [139, 0]
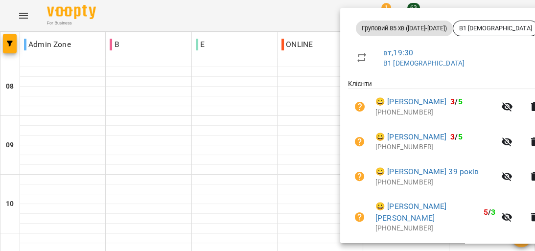
click at [289, 116] on div at bounding box center [267, 125] width 535 height 251
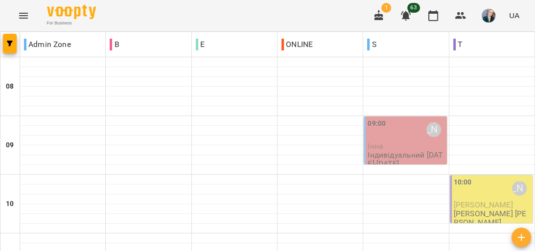
scroll to position [537, 0]
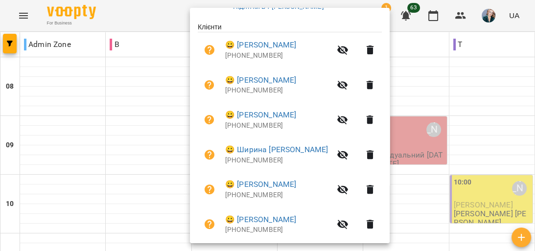
scroll to position [229, 0]
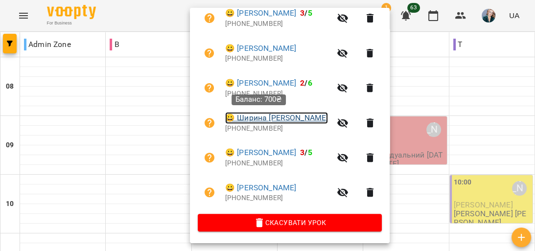
click at [270, 117] on link "😀 [PERSON_NAME]" at bounding box center [276, 118] width 103 height 12
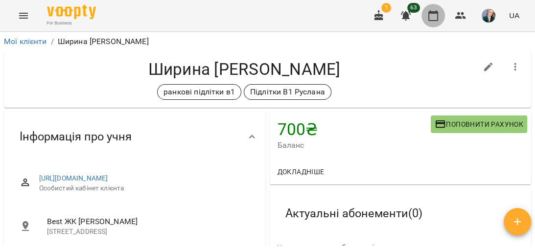
click at [434, 16] on icon "button" at bounding box center [433, 16] width 12 height 12
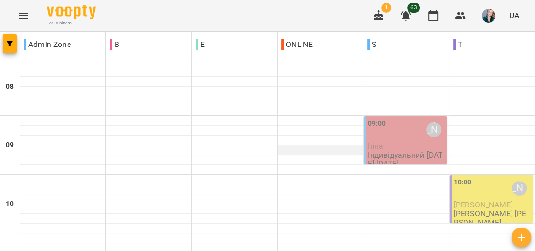
scroll to position [39, 0]
click at [403, 118] on div "09:00 [PERSON_NAME]" at bounding box center [406, 129] width 77 height 23
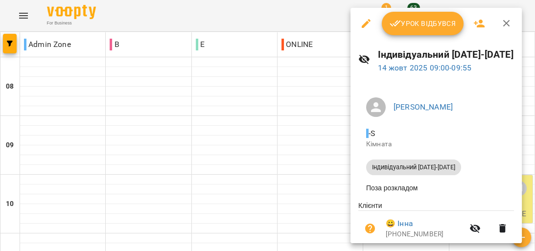
scroll to position [39, 0]
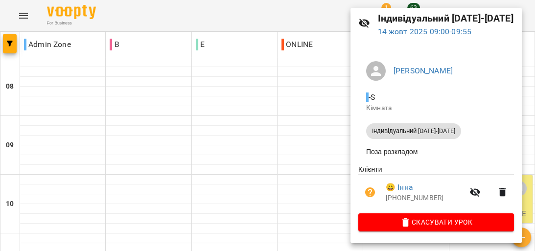
click at [329, 101] on div at bounding box center [267, 125] width 535 height 251
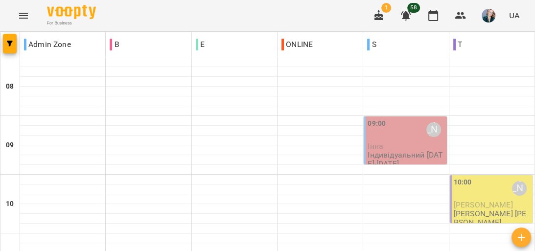
scroll to position [509, 0]
